Goal: Use online tool/utility: Utilize a website feature to perform a specific function

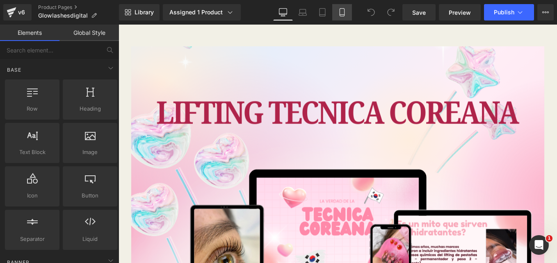
drag, startPoint x: 343, startPoint y: 17, endPoint x: 337, endPoint y: 14, distance: 6.5
click at [341, 16] on link "Mobile" at bounding box center [342, 12] width 20 height 16
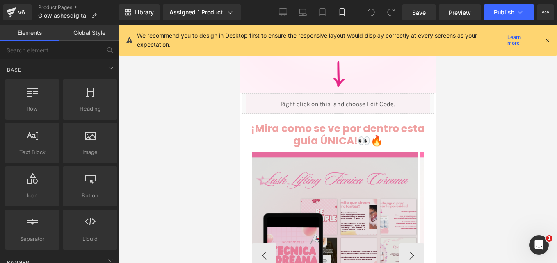
scroll to position [738, 0]
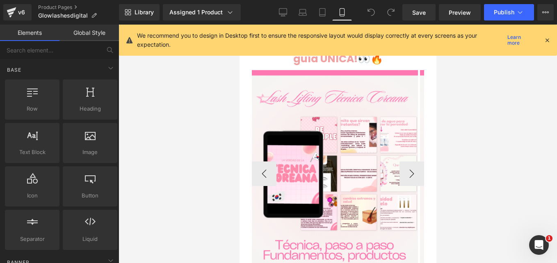
click at [325, 154] on div "Image" at bounding box center [334, 173] width 166 height 207
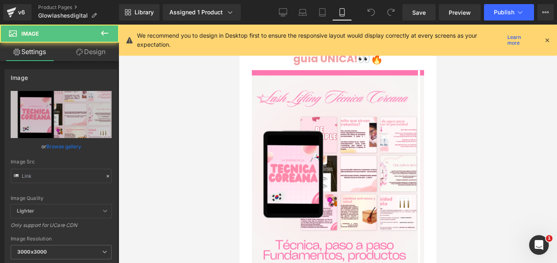
type input "[URL][DOMAIN_NAME]"
click at [546, 39] on icon at bounding box center [546, 39] width 7 height 7
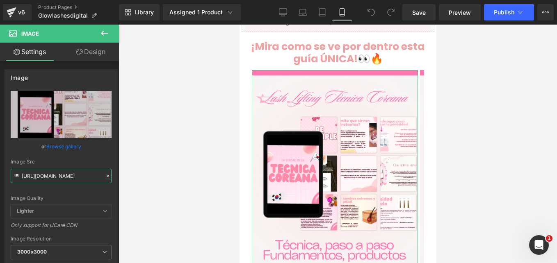
scroll to position [0, 377]
drag, startPoint x: 22, startPoint y: 175, endPoint x: 198, endPoint y: 181, distance: 176.3
click at [198, 181] on div "You are previewing how the will restyle your page. You can not edit Elements in…" at bounding box center [278, 138] width 557 height 277
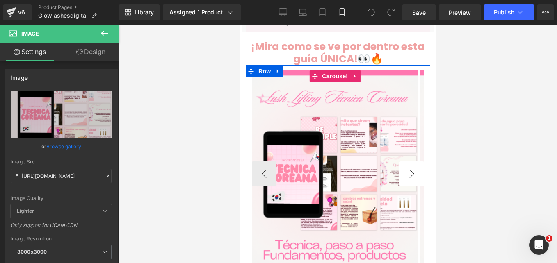
click at [407, 161] on button "›" at bounding box center [411, 173] width 25 height 25
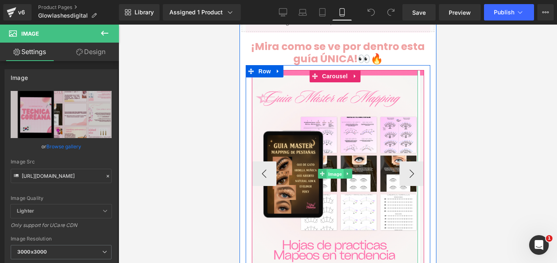
click at [336, 169] on span "Image" at bounding box center [334, 174] width 17 height 10
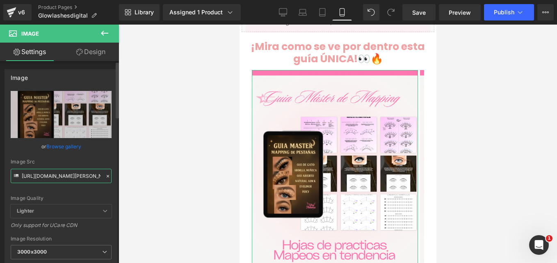
click at [76, 177] on input "[URL][DOMAIN_NAME][PERSON_NAME]" at bounding box center [61, 176] width 101 height 14
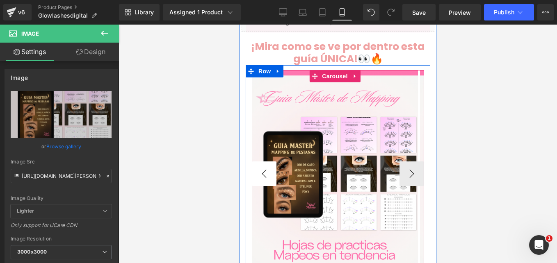
click at [267, 161] on button "‹" at bounding box center [263, 173] width 25 height 25
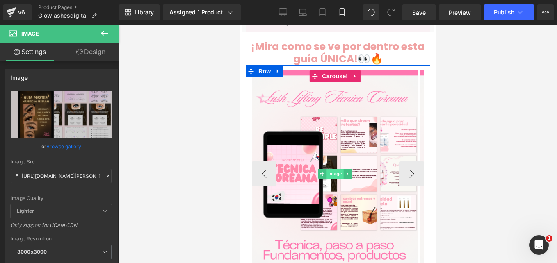
click at [334, 169] on span "Image" at bounding box center [334, 174] width 17 height 10
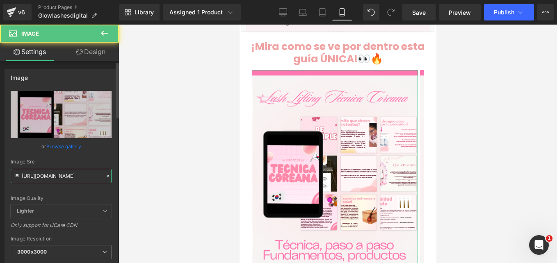
click at [52, 175] on input "[URL][DOMAIN_NAME]" at bounding box center [61, 176] width 101 height 14
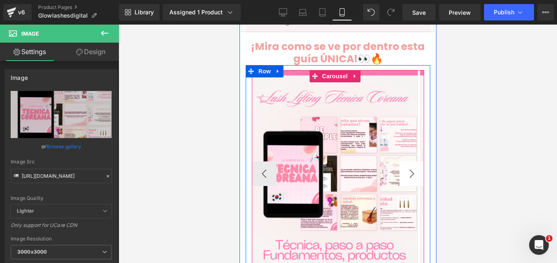
click at [405, 161] on button "›" at bounding box center [411, 173] width 25 height 25
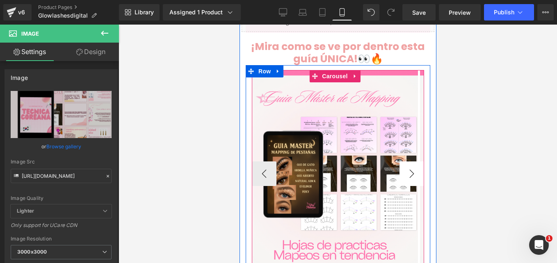
click at [405, 161] on button "›" at bounding box center [411, 173] width 25 height 25
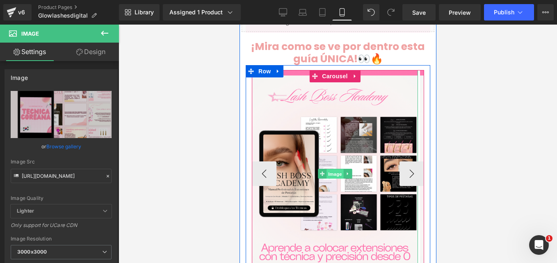
click at [335, 169] on span "Image" at bounding box center [334, 174] width 17 height 10
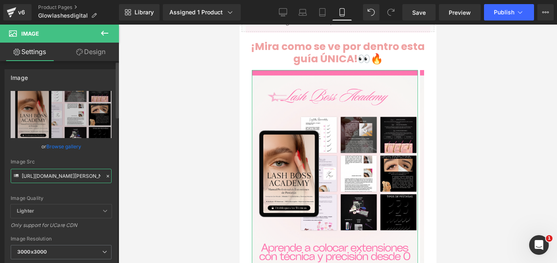
click at [72, 175] on input "[URL][DOMAIN_NAME][PERSON_NAME]" at bounding box center [61, 176] width 101 height 14
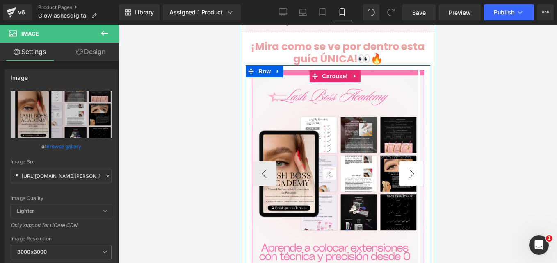
click at [400, 161] on button "›" at bounding box center [411, 173] width 25 height 25
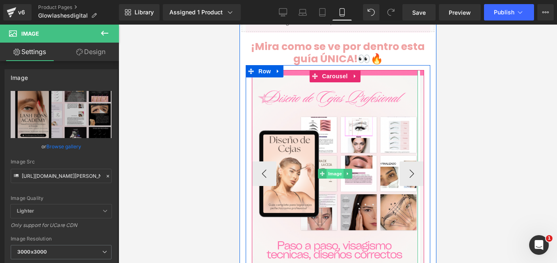
click at [333, 169] on span "Image" at bounding box center [334, 174] width 17 height 10
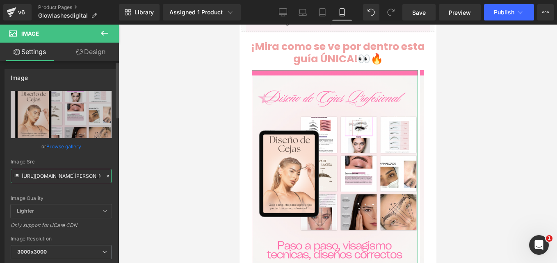
click at [77, 178] on input "[URL][DOMAIN_NAME][PERSON_NAME]" at bounding box center [61, 176] width 101 height 14
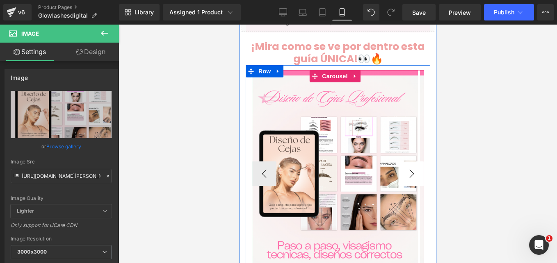
click at [411, 161] on button "›" at bounding box center [411, 173] width 25 height 25
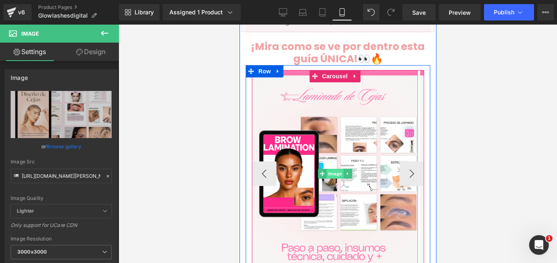
click at [334, 169] on span "Image" at bounding box center [334, 174] width 17 height 10
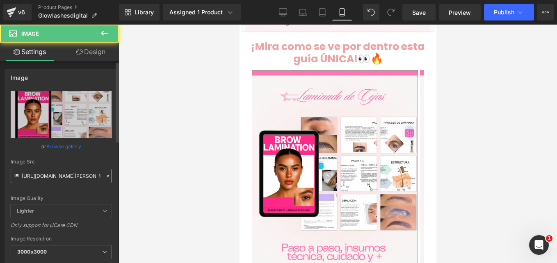
click at [70, 176] on input "[URL][DOMAIN_NAME][PERSON_NAME]" at bounding box center [61, 176] width 101 height 14
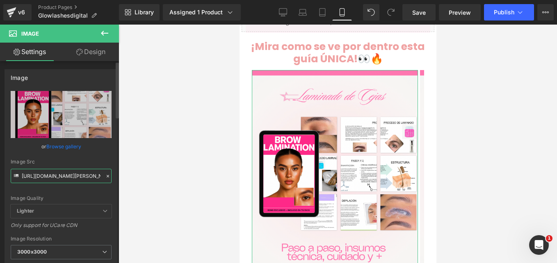
click at [70, 176] on input "[URL][DOMAIN_NAME][PERSON_NAME]" at bounding box center [61, 176] width 101 height 14
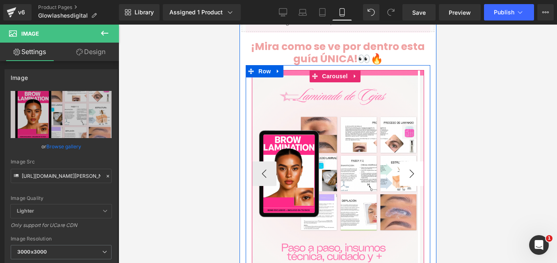
click at [402, 161] on button "›" at bounding box center [411, 173] width 25 height 25
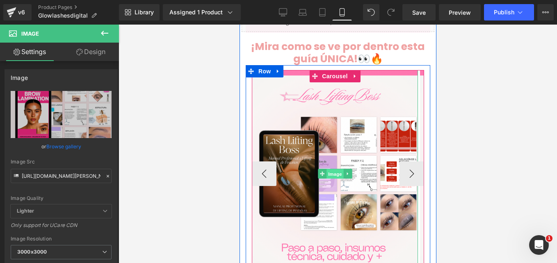
click at [336, 169] on span "Image" at bounding box center [334, 174] width 17 height 10
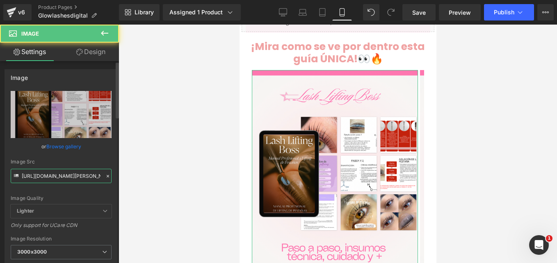
click at [57, 175] on input "[URL][DOMAIN_NAME][PERSON_NAME]" at bounding box center [61, 176] width 101 height 14
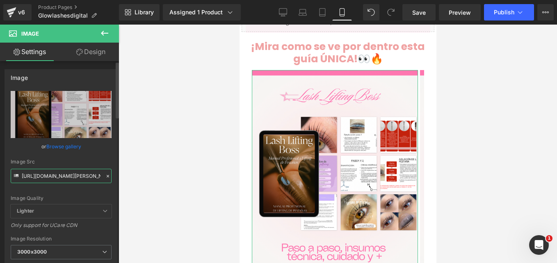
click at [57, 175] on input "[URL][DOMAIN_NAME][PERSON_NAME]" at bounding box center [61, 176] width 101 height 14
click at [54, 175] on input "[URL][DOMAIN_NAME][PERSON_NAME]" at bounding box center [61, 176] width 101 height 14
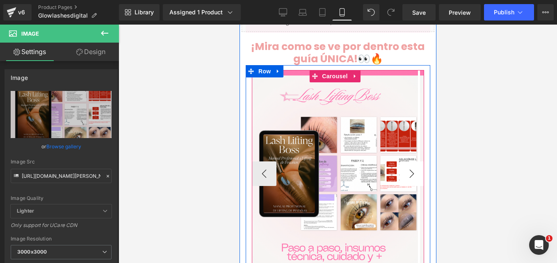
click at [407, 161] on button "›" at bounding box center [411, 173] width 25 height 25
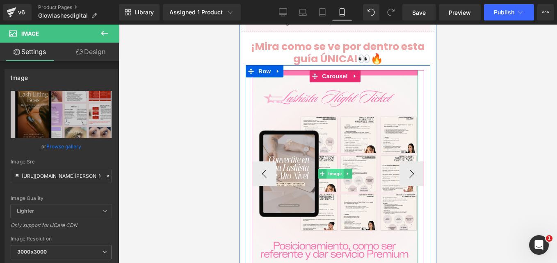
click at [334, 169] on span "Image" at bounding box center [334, 174] width 17 height 10
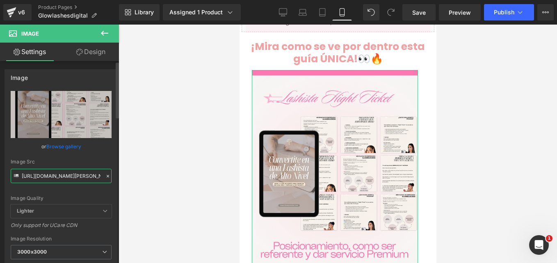
click at [58, 180] on input "[URL][DOMAIN_NAME][PERSON_NAME]" at bounding box center [61, 176] width 101 height 14
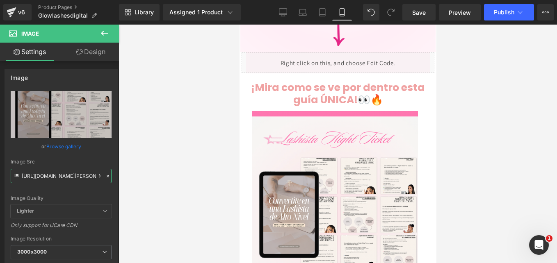
scroll to position [615, 0]
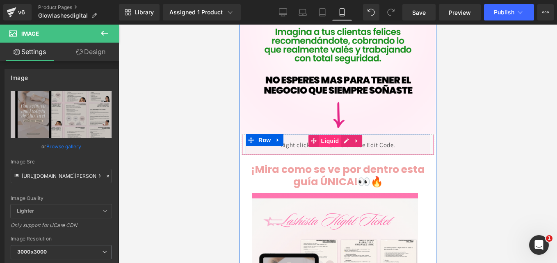
click at [337, 135] on span "Liquid" at bounding box center [329, 141] width 22 height 12
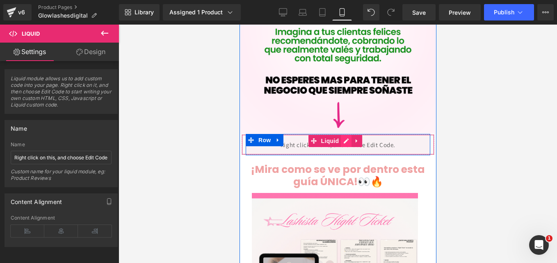
click at [342, 134] on div "Liquid" at bounding box center [337, 144] width 193 height 20
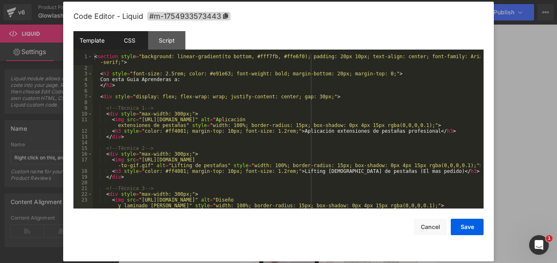
click at [130, 46] on div "CSS" at bounding box center [129, 40] width 37 height 18
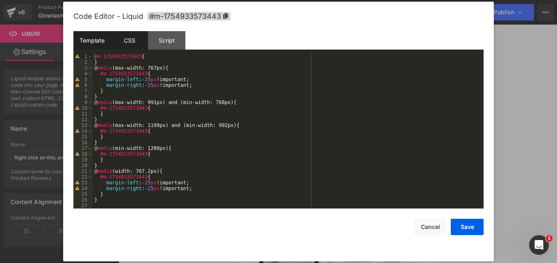
click at [98, 39] on div "Template" at bounding box center [91, 40] width 37 height 18
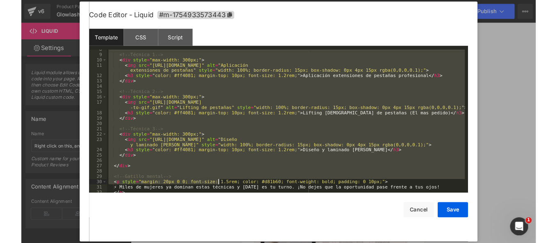
scroll to position [63, 0]
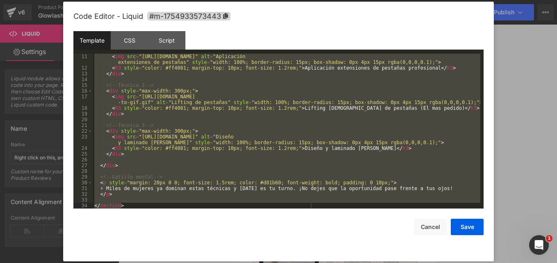
drag, startPoint x: 95, startPoint y: 56, endPoint x: 190, endPoint y: 229, distance: 197.7
click at [190, 229] on div "Code Editor - Liquid #m-1754933573443 Template CSS Script Data 11 12 13 14 15 1…" at bounding box center [278, 132] width 410 height 260
click at [130, 36] on div "CSS" at bounding box center [129, 40] width 37 height 18
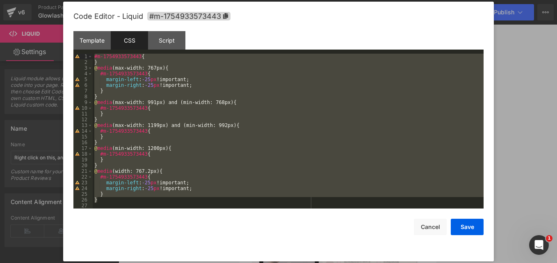
drag, startPoint x: 112, startPoint y: 200, endPoint x: 76, endPoint y: 21, distance: 181.9
click at [76, 21] on div "Code Editor - Liquid #m-1754933573443 Template CSS Script Data 11 12 13 14 15 1…" at bounding box center [278, 132] width 410 height 260
click at [173, 47] on div "Script" at bounding box center [166, 40] width 37 height 18
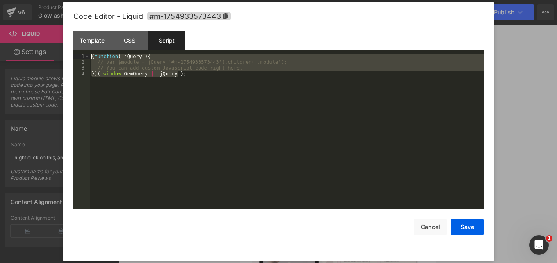
drag, startPoint x: 195, startPoint y: 75, endPoint x: 83, endPoint y: 50, distance: 115.4
click at [83, 50] on div "Template CSS Script Data 11 12 13 14 15 16 17 18 19 20 21 22 23 24 25 26 27 28 …" at bounding box center [278, 119] width 410 height 177
click at [431, 228] on button "Cancel" at bounding box center [430, 227] width 33 height 16
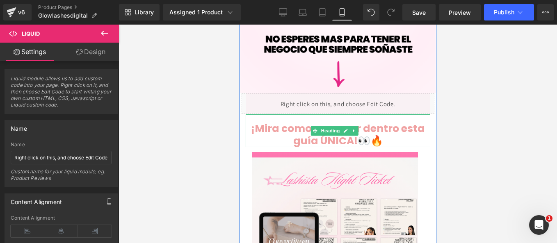
scroll to position [615, 0]
